Goal: Task Accomplishment & Management: Use online tool/utility

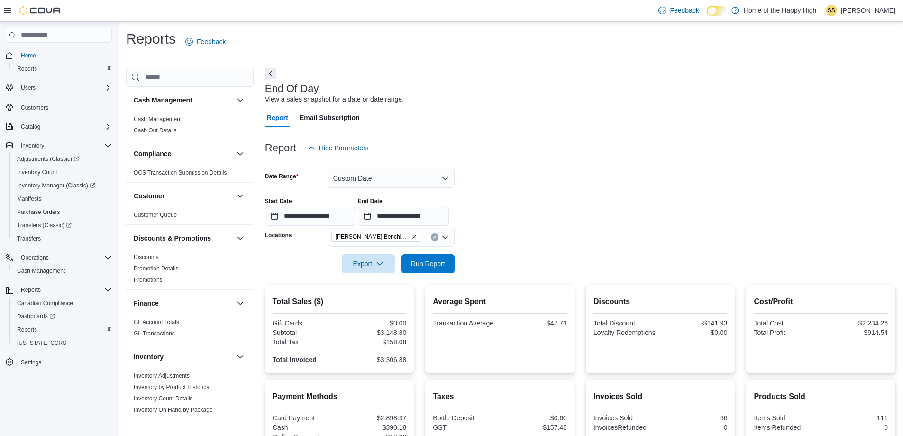
scroll to position [379, 0]
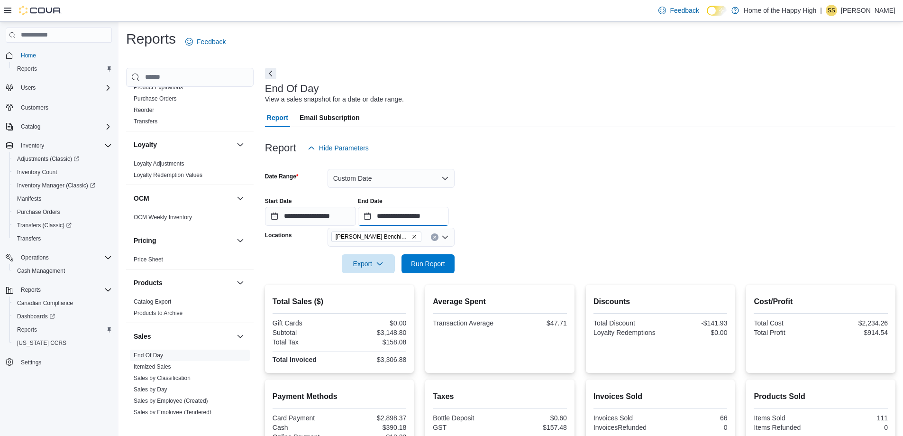
click at [449, 220] on input "**********" at bounding box center [403, 216] width 91 height 19
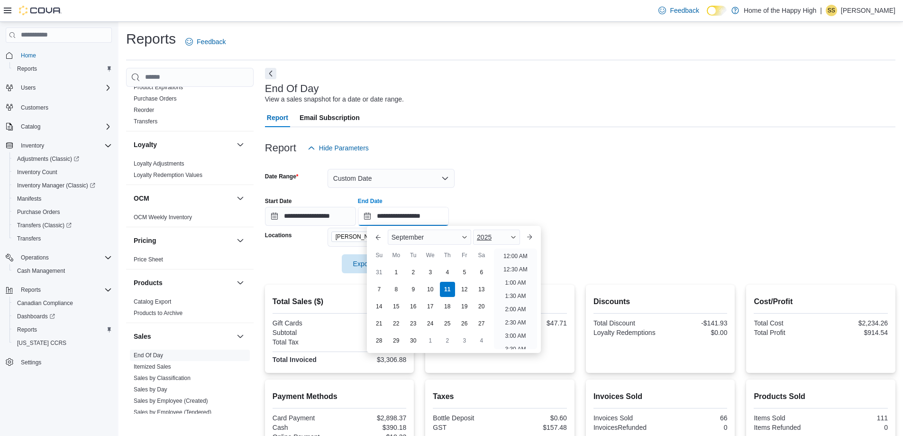
scroll to position [481, 0]
click at [510, 253] on li "6:00 PM" at bounding box center [515, 253] width 29 height 11
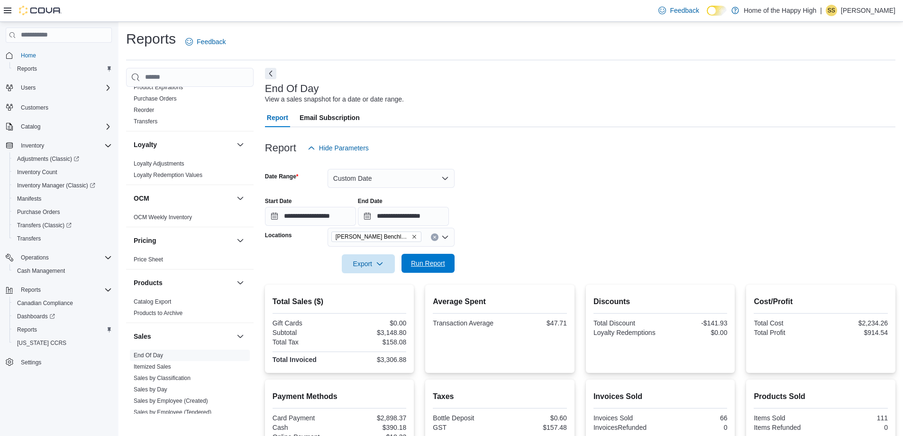
click at [427, 263] on span "Run Report" at bounding box center [428, 262] width 34 height 9
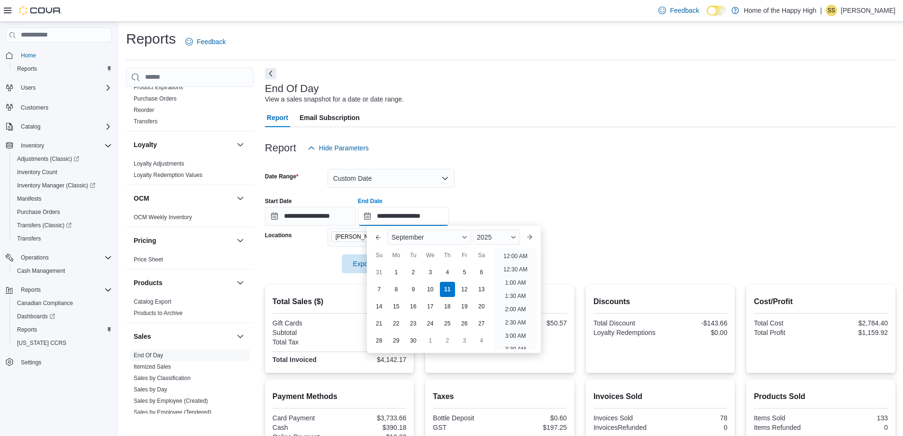
click at [449, 217] on input "**********" at bounding box center [403, 216] width 91 height 19
click at [511, 253] on li "7:00 PM" at bounding box center [515, 253] width 29 height 11
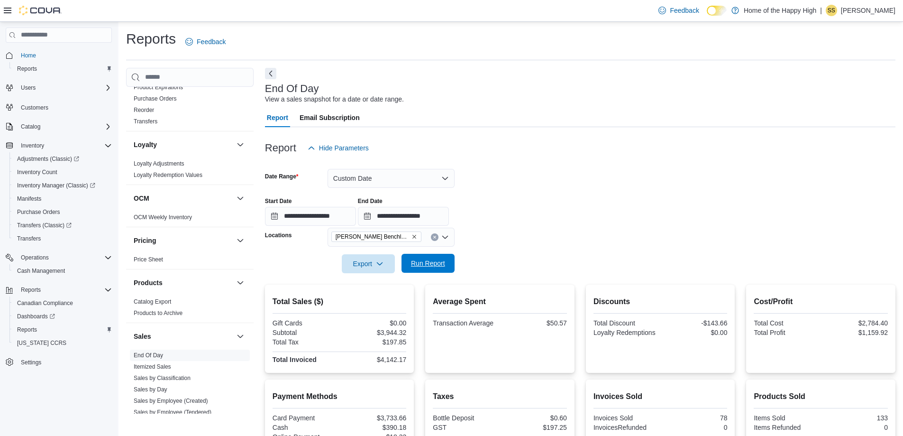
click at [431, 264] on span "Run Report" at bounding box center [428, 262] width 34 height 9
click at [449, 220] on input "**********" at bounding box center [403, 216] width 91 height 19
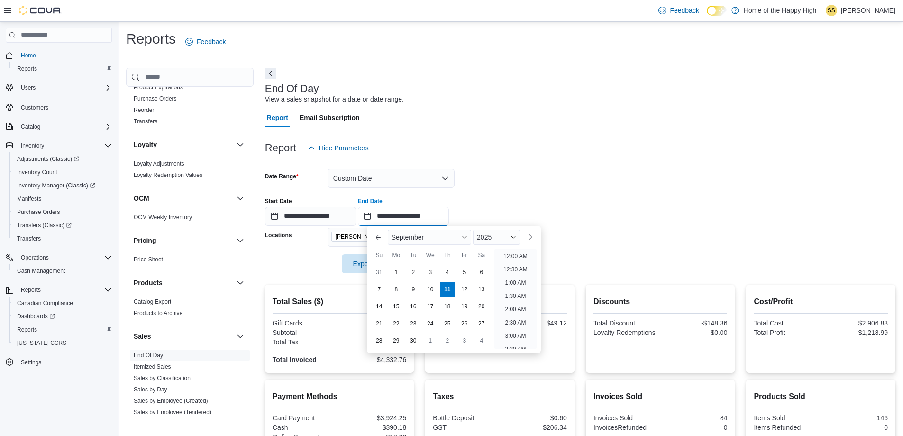
scroll to position [534, 0]
click at [526, 249] on li "8:00 PM" at bounding box center [515, 253] width 29 height 11
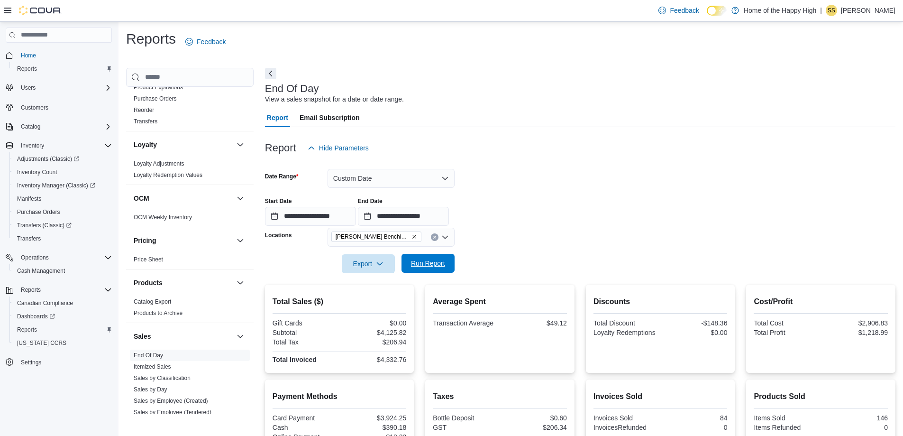
click at [434, 264] on span "Run Report" at bounding box center [428, 262] width 34 height 9
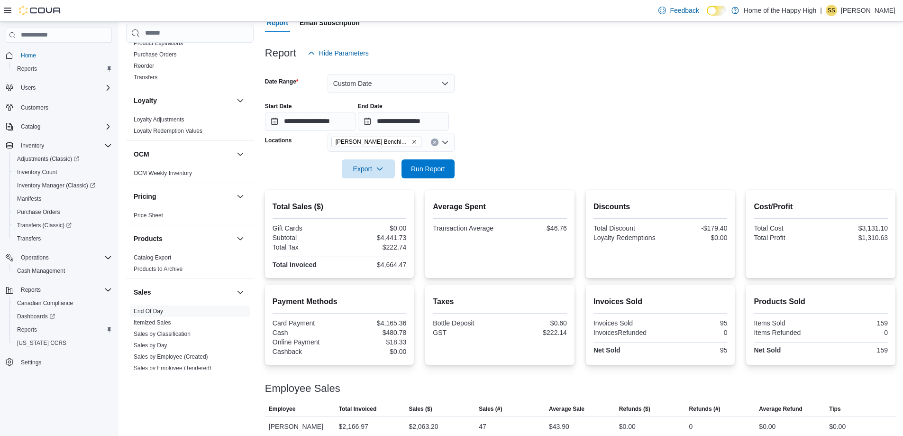
scroll to position [94, 0]
click at [449, 120] on input "**********" at bounding box center [403, 121] width 91 height 19
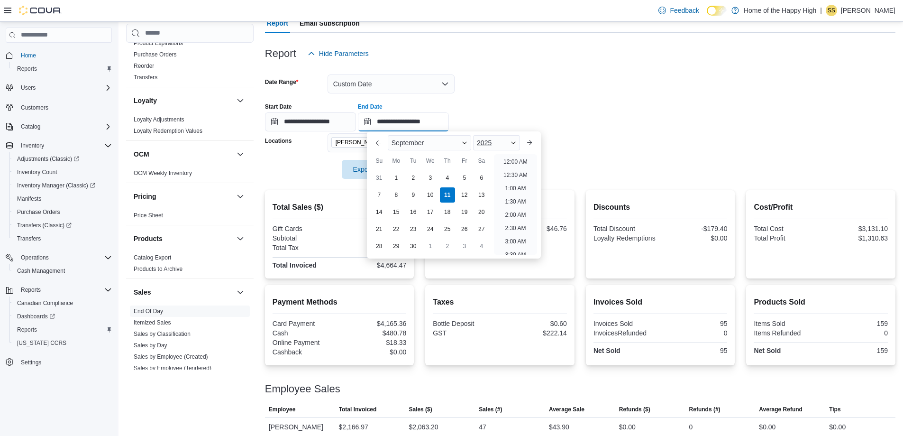
scroll to position [539, 0]
click at [508, 182] on li "9:00 PM" at bounding box center [515, 180] width 29 height 11
type input "**********"
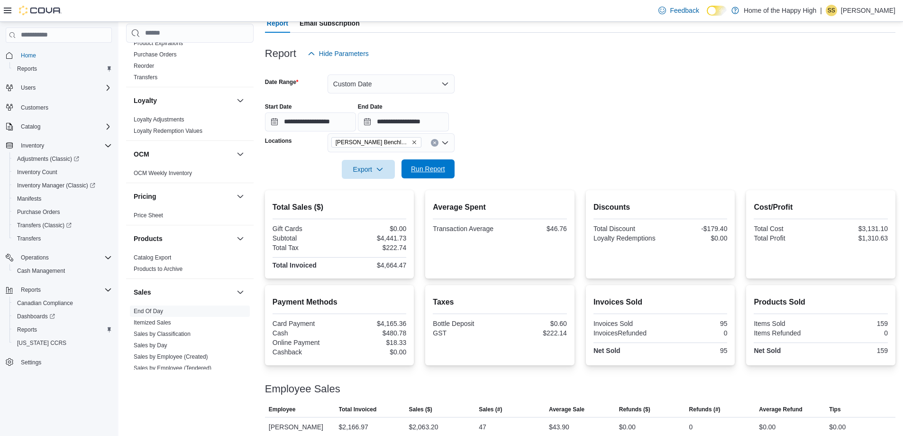
click at [432, 169] on span "Run Report" at bounding box center [428, 168] width 34 height 9
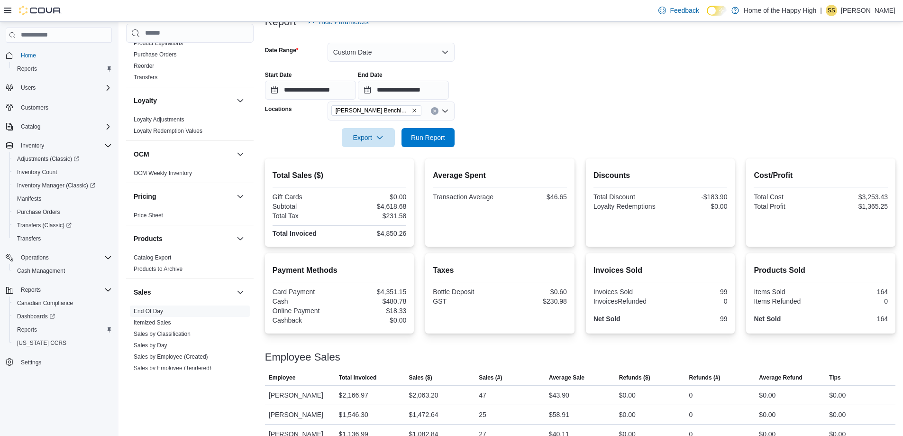
scroll to position [142, 0]
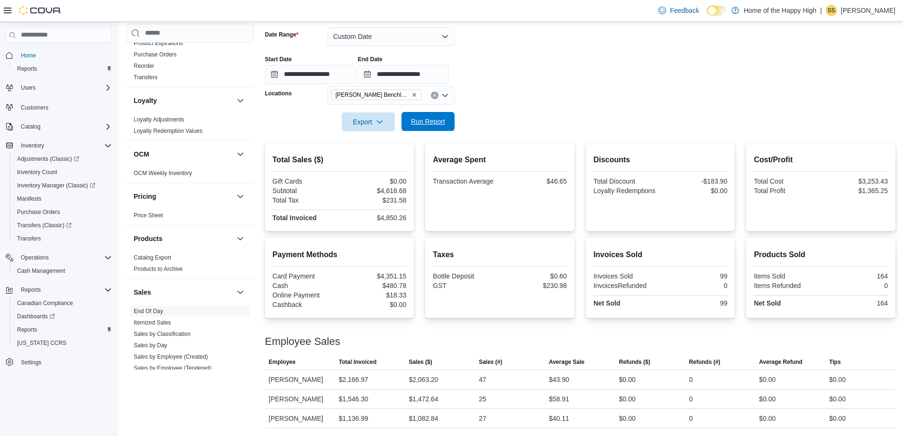
click at [435, 125] on span "Run Report" at bounding box center [428, 121] width 34 height 9
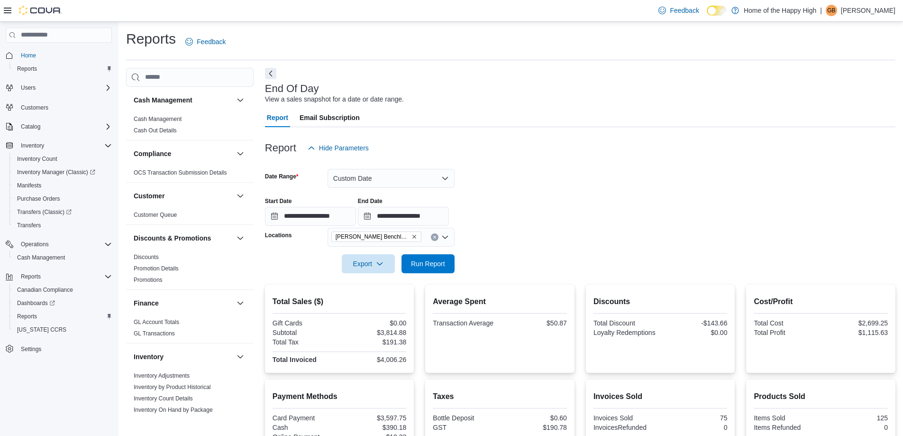
scroll to position [142, 0]
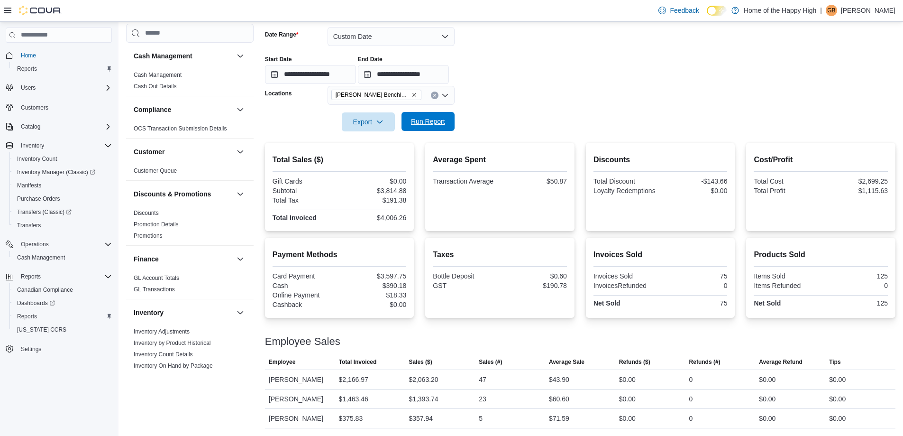
click at [433, 118] on span "Run Report" at bounding box center [428, 121] width 34 height 9
click at [449, 74] on input "**********" at bounding box center [403, 74] width 91 height 19
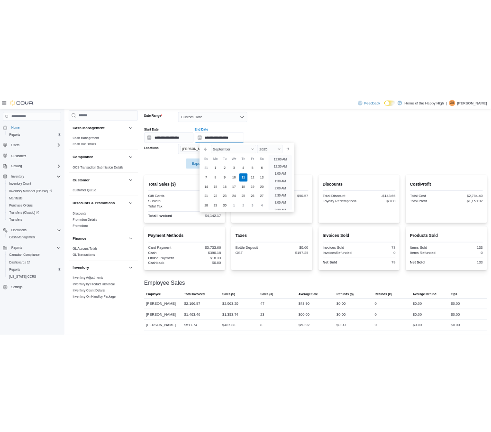
scroll to position [507, 0]
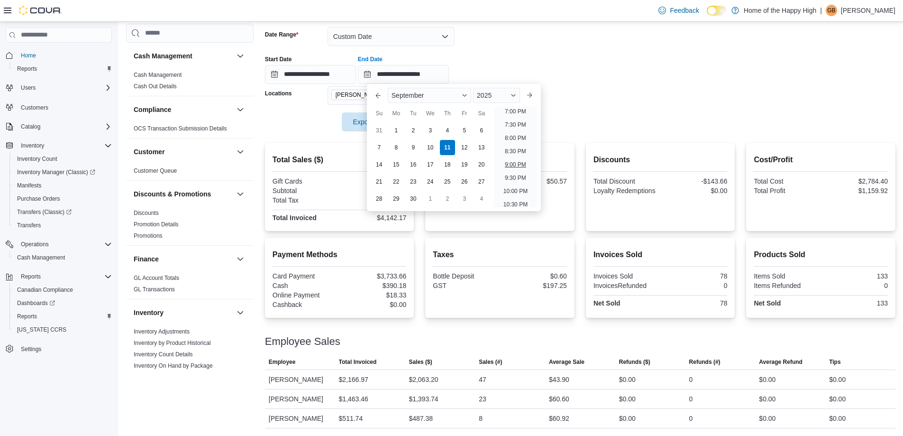
click at [514, 166] on li "9:00 PM" at bounding box center [515, 164] width 29 height 11
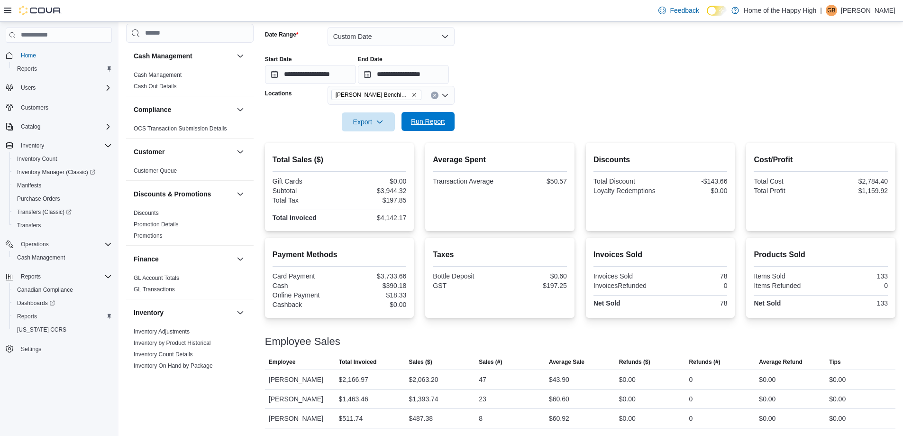
click at [435, 122] on span "Run Report" at bounding box center [428, 121] width 34 height 9
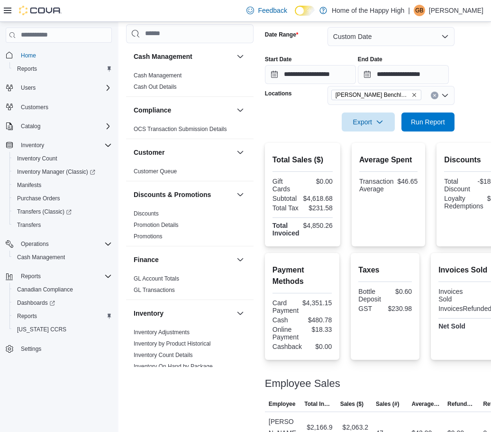
click at [433, 132] on div at bounding box center [426, 136] width 322 height 11
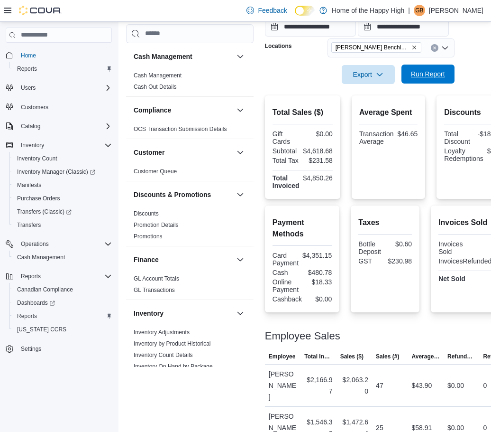
click at [430, 76] on span "Run Report" at bounding box center [428, 73] width 34 height 9
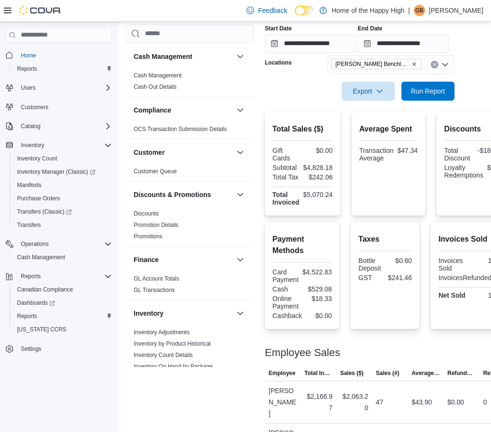
scroll to position [174, 0]
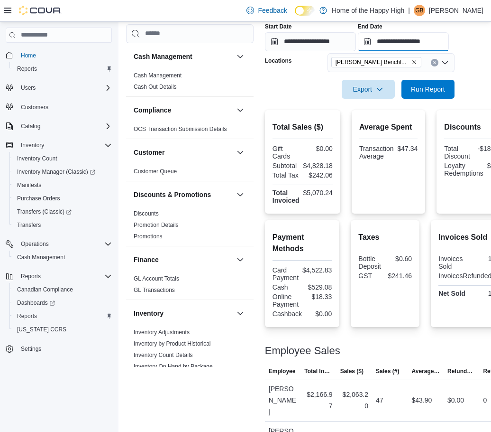
click at [448, 46] on input "**********" at bounding box center [403, 41] width 91 height 19
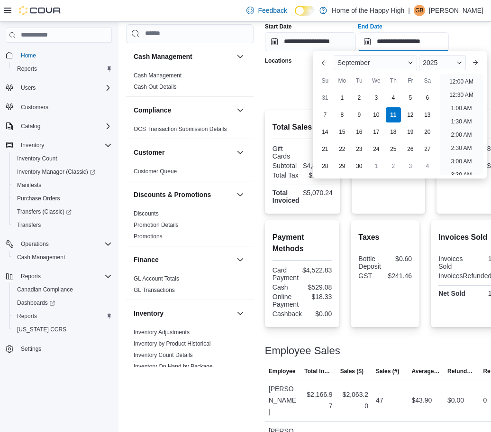
scroll to position [539, 0]
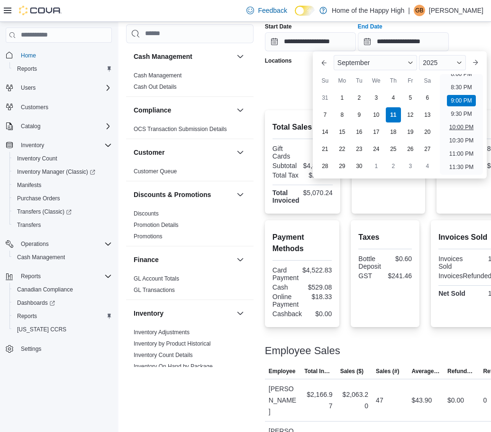
click at [463, 129] on li "10:00 PM" at bounding box center [462, 126] width 32 height 11
type input "**********"
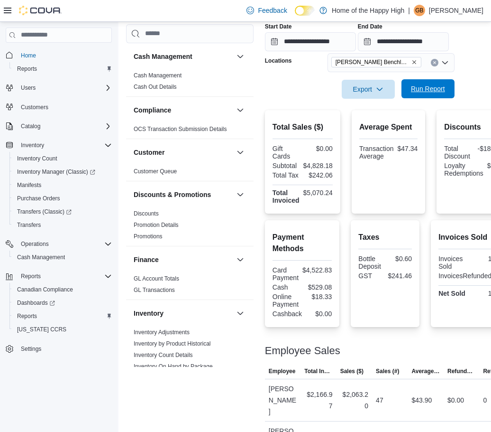
click at [430, 93] on span "Run Report" at bounding box center [428, 88] width 34 height 9
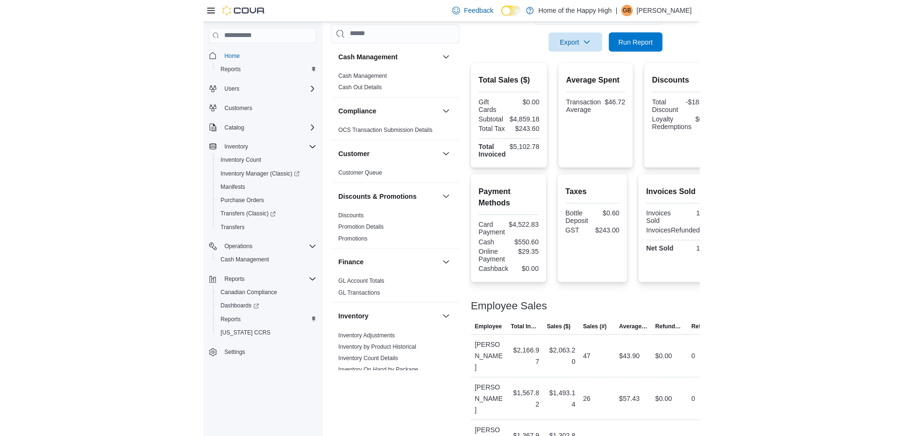
scroll to position [142, 0]
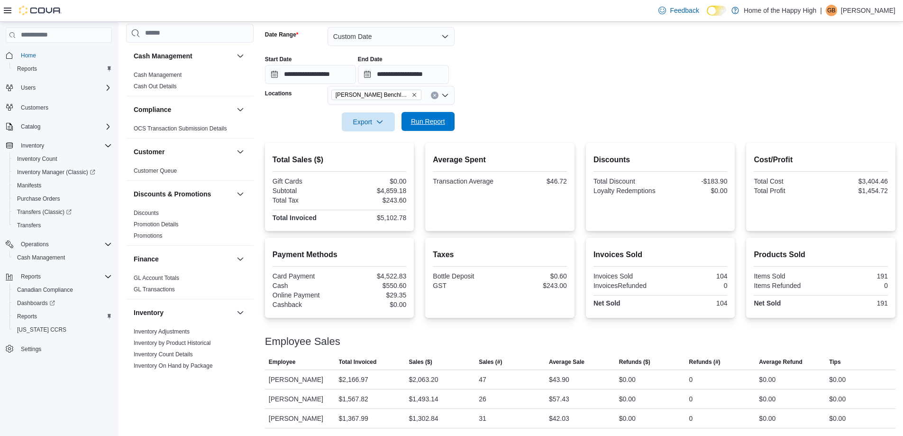
click at [430, 124] on span "Run Report" at bounding box center [428, 121] width 34 height 9
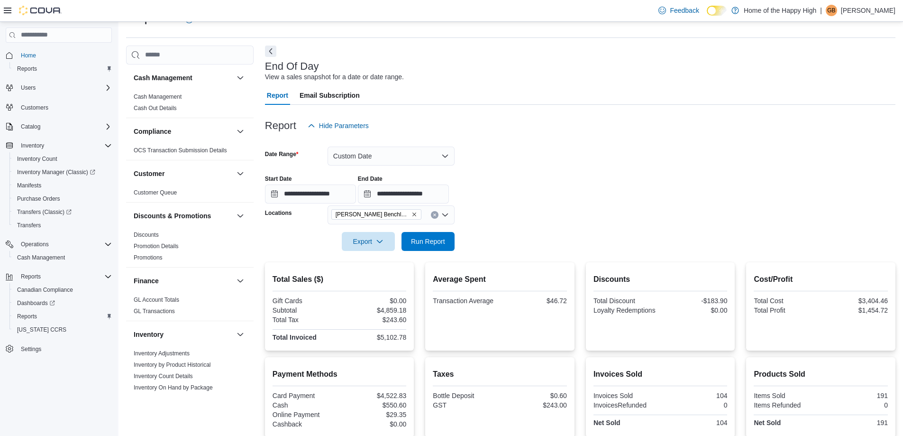
scroll to position [0, 0]
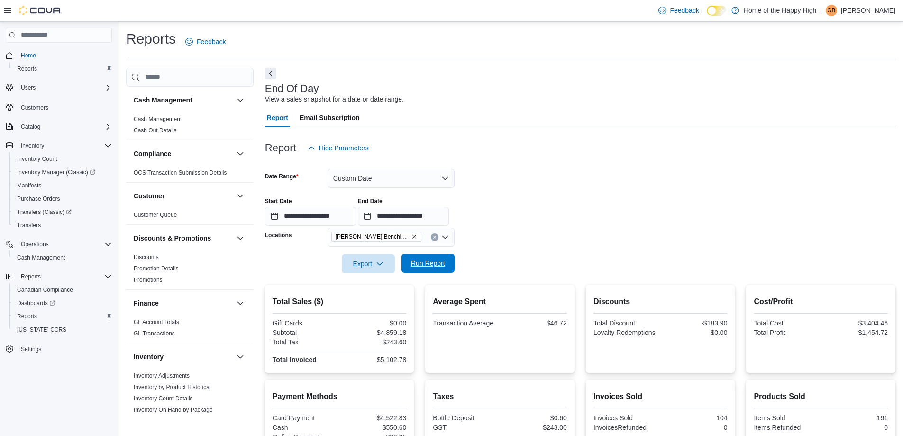
click at [429, 264] on span "Run Report" at bounding box center [428, 262] width 34 height 9
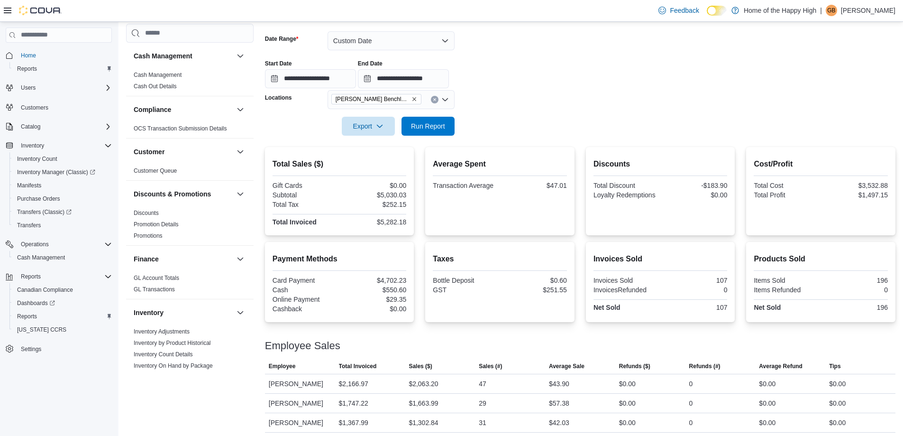
scroll to position [142, 0]
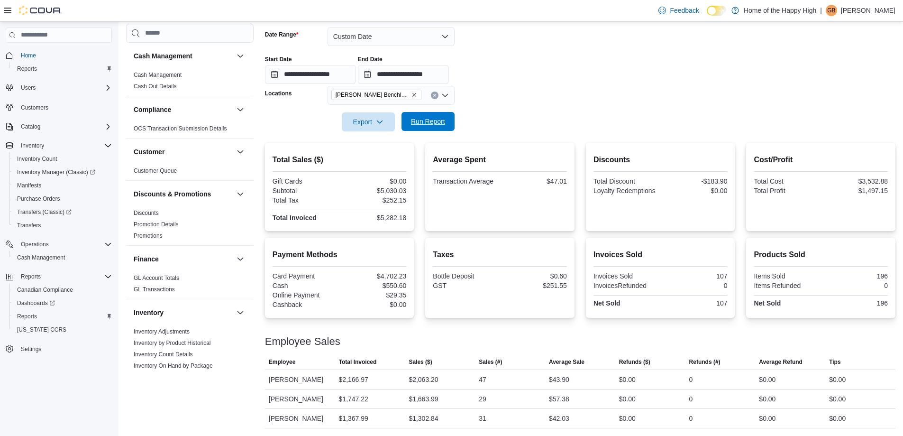
click at [430, 120] on span "Run Report" at bounding box center [428, 121] width 34 height 9
click at [421, 121] on span "Run Report" at bounding box center [428, 121] width 34 height 9
click at [867, 16] on p "[PERSON_NAME]" at bounding box center [868, 10] width 55 height 11
click at [619, 46] on div at bounding box center [580, 47] width 631 height 2
click at [840, 10] on div "| GB [PERSON_NAME]" at bounding box center [857, 10] width 75 height 11
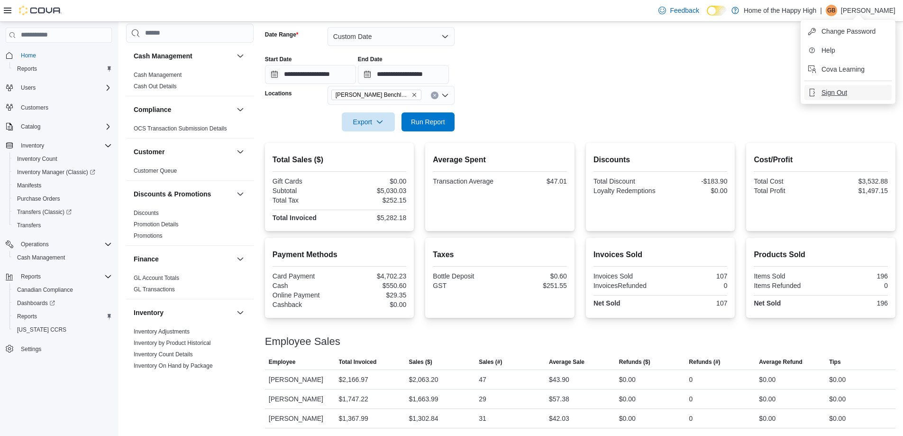
click at [834, 93] on span "Sign Out" at bounding box center [835, 92] width 26 height 9
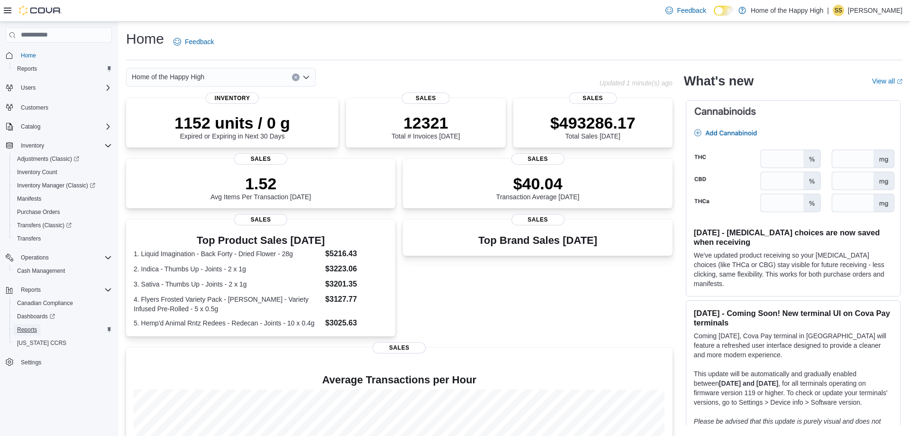
click at [29, 331] on span "Reports" at bounding box center [27, 330] width 20 height 8
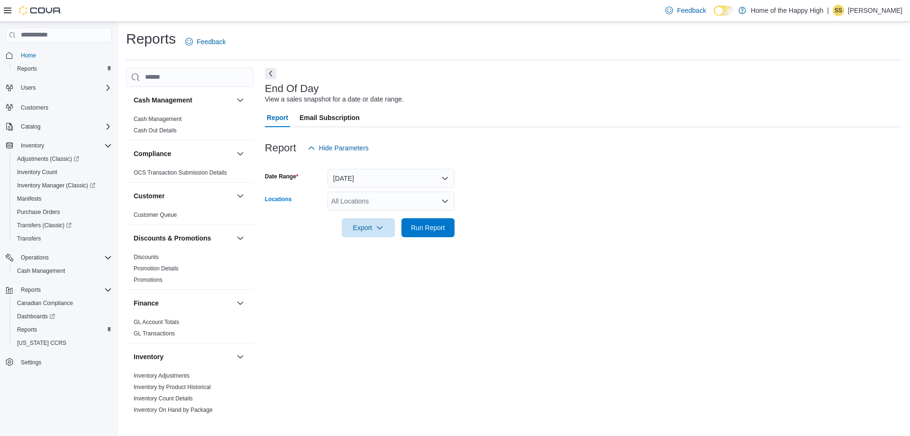
click at [374, 203] on div "All Locations" at bounding box center [391, 201] width 127 height 19
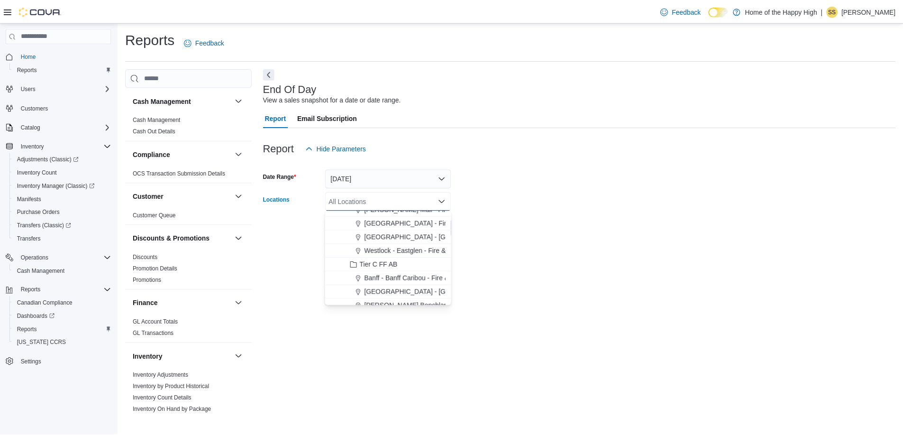
scroll to position [427, 0]
click at [403, 287] on span "Slave Lake - Cornerstone - Fire & Flower" at bounding box center [445, 285] width 157 height 9
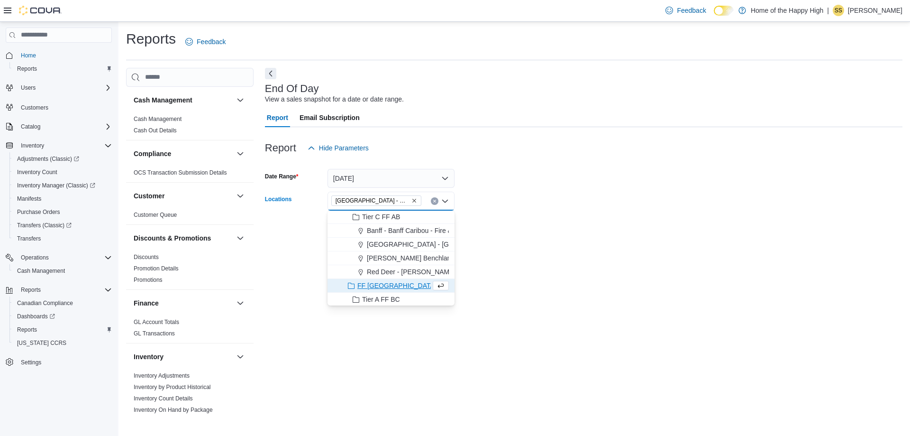
click at [557, 262] on div "End Of Day View a sales snapshot for a date or date range. Report Email Subscri…" at bounding box center [584, 241] width 638 height 346
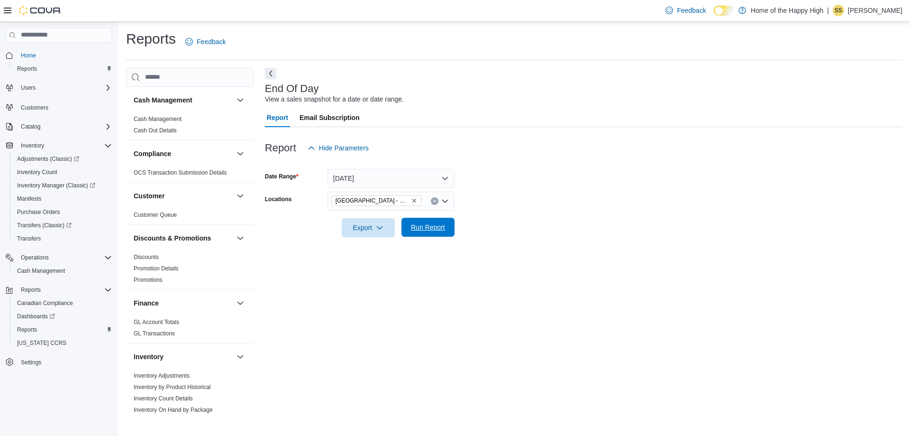
click at [431, 228] on span "Run Report" at bounding box center [428, 226] width 34 height 9
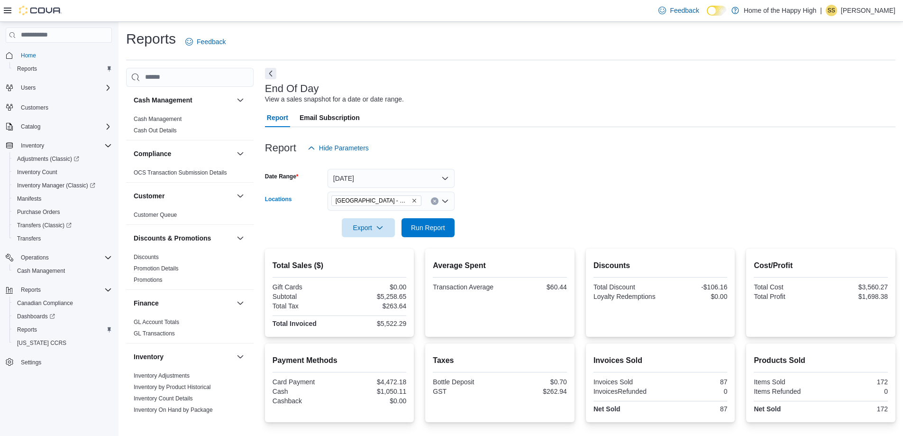
click at [414, 200] on icon "Remove Slave Lake - Cornerstone - Fire & Flower from selection in this group" at bounding box center [415, 201] width 6 height 6
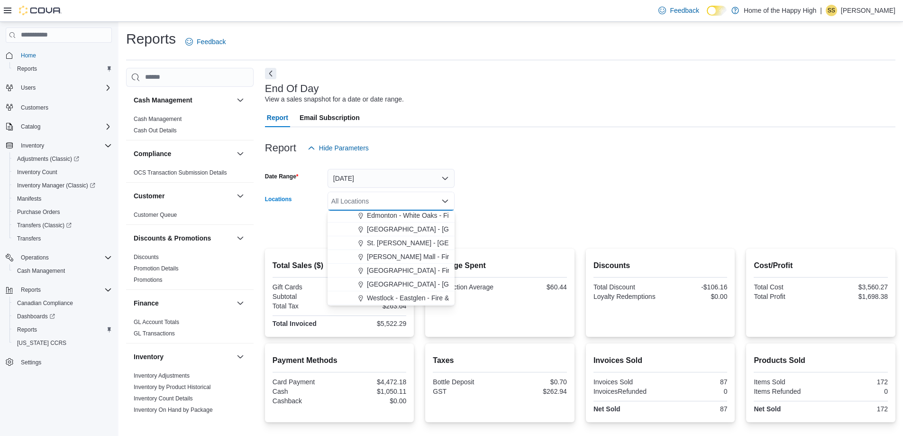
scroll to position [379, 0]
click at [395, 251] on span "Westlock - Eastglen - Fire & Flower" at bounding box center [419, 250] width 104 height 9
click at [520, 222] on form "Date Range Today Locations Westlock - Eastglen - Fire & Flower Combo box. Selec…" at bounding box center [580, 197] width 631 height 80
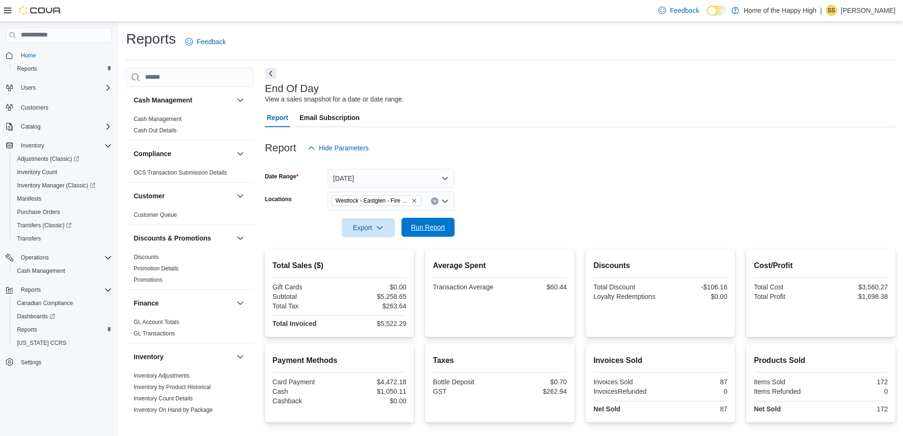
click at [432, 226] on span "Run Report" at bounding box center [428, 226] width 34 height 9
click at [416, 201] on icon "Remove Westlock - Eastglen - Fire & Flower from selection in this group" at bounding box center [415, 201] width 6 height 6
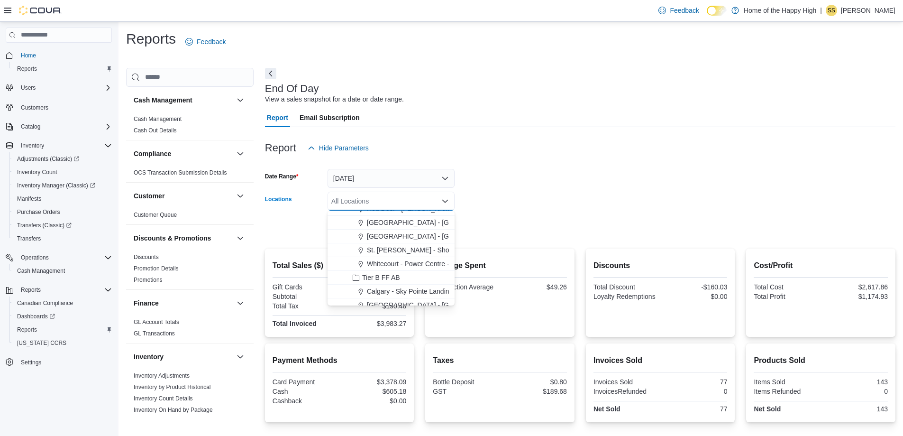
scroll to position [190, 0]
click at [425, 249] on span "Whitecourt - Power Centre - Fire & Flower" at bounding box center [429, 247] width 124 height 9
click at [521, 217] on div at bounding box center [580, 215] width 631 height 8
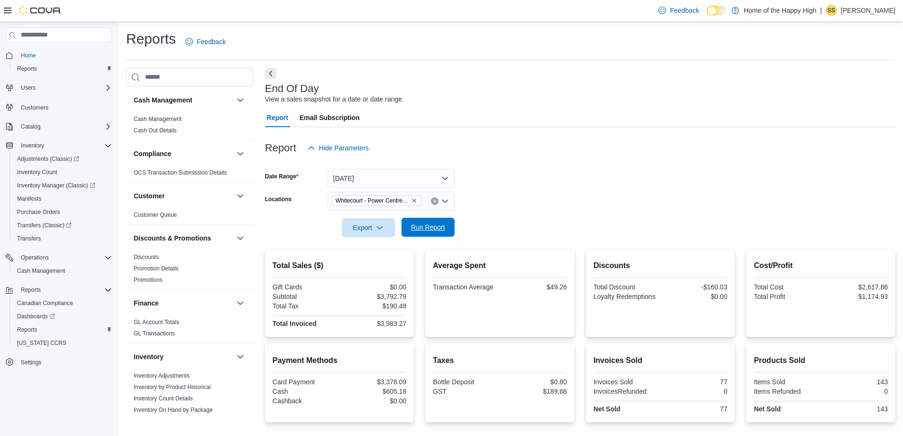
click at [425, 227] on span "Run Report" at bounding box center [428, 226] width 34 height 9
click at [415, 202] on icon "Remove Whitecourt - Power Centre - Fire & Flower from selection in this group" at bounding box center [415, 201] width 6 height 6
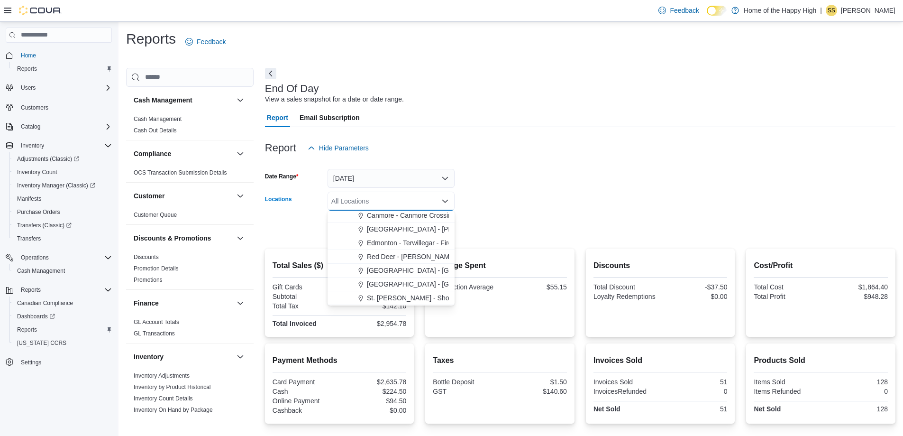
scroll to position [142, 0]
click at [387, 267] on span "Spruce Grove - Westwinds - Fire & Flower" at bounding box center [462, 267] width 190 height 9
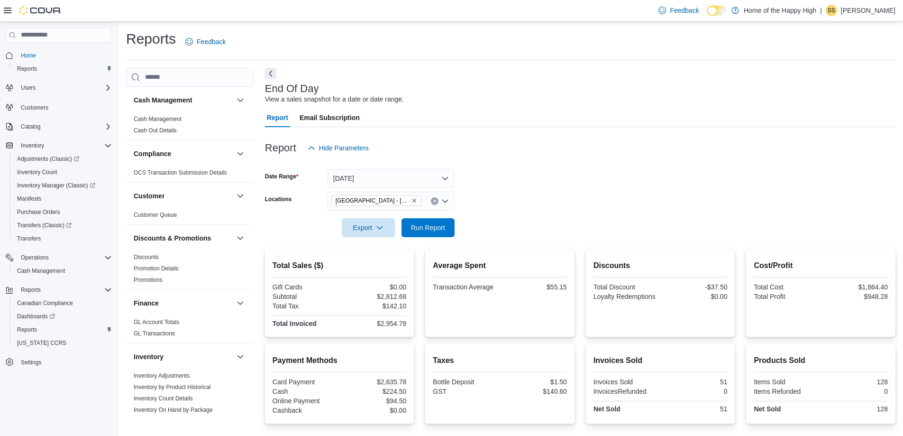
click at [528, 213] on div at bounding box center [580, 215] width 631 height 8
click at [426, 226] on span "Run Report" at bounding box center [428, 226] width 34 height 9
click at [414, 203] on span "Spruce Grove - Westwinds - Fire & Flower" at bounding box center [377, 200] width 82 height 9
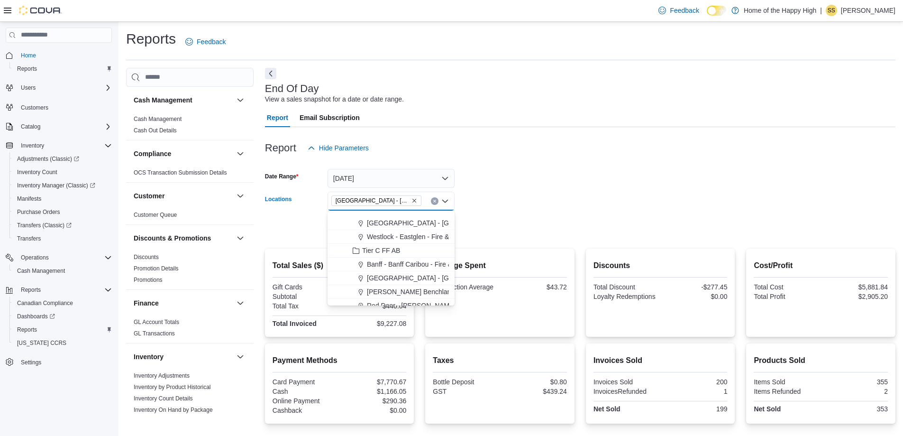
scroll to position [427, 0]
click at [395, 241] on span "[PERSON_NAME] Benchlands - Fire & Flower" at bounding box center [435, 243] width 137 height 9
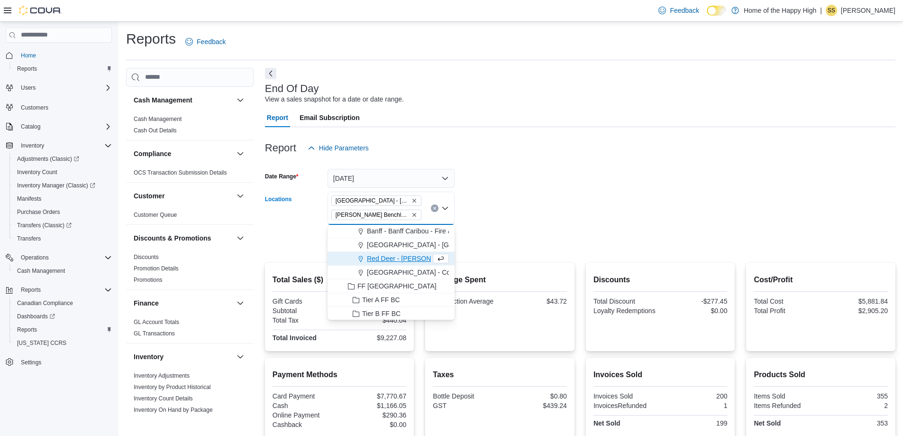
click at [532, 220] on form "Date Range Today Locations Spruce Grove - Westwinds - Fire & Flower Hinton - Hi…" at bounding box center [580, 204] width 631 height 94
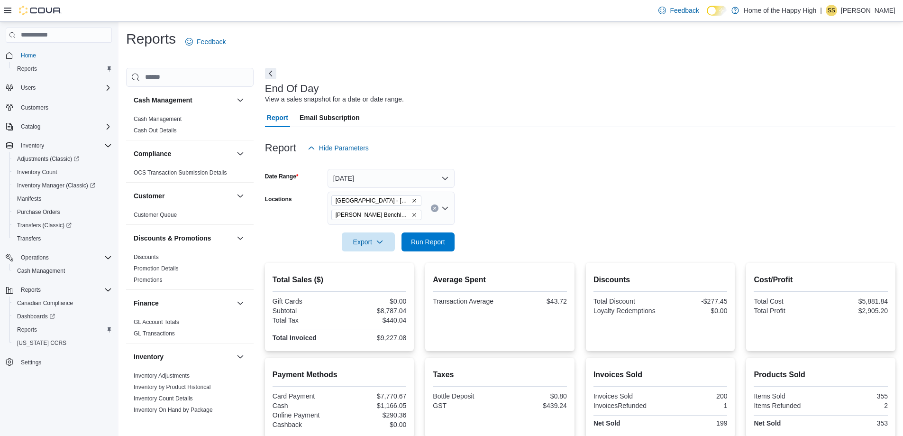
click at [416, 202] on icon "Remove Spruce Grove - Westwinds - Fire & Flower from selection in this group" at bounding box center [415, 201] width 4 height 4
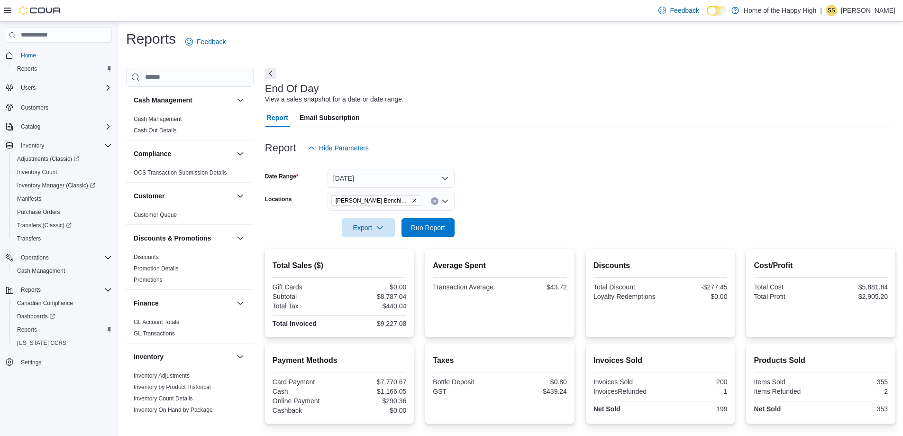
click at [499, 213] on div at bounding box center [580, 215] width 631 height 8
click at [425, 229] on span "Run Report" at bounding box center [428, 226] width 34 height 9
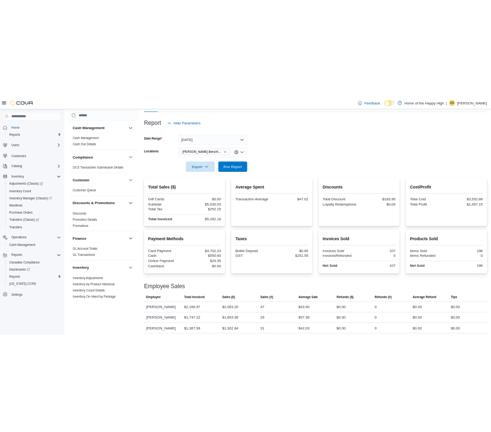
scroll to position [106, 0]
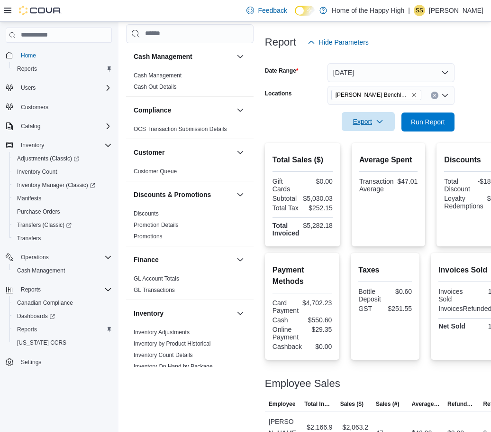
click at [354, 125] on span "Export" at bounding box center [369, 121] width 42 height 19
click at [358, 161] on span "Export to Pdf" at bounding box center [370, 160] width 43 height 8
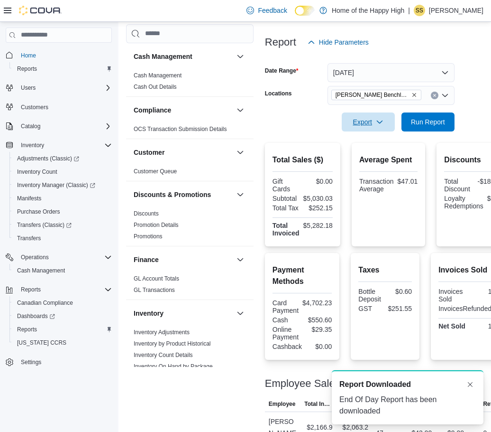
scroll to position [0, 0]
